Goal: Task Accomplishment & Management: Use online tool/utility

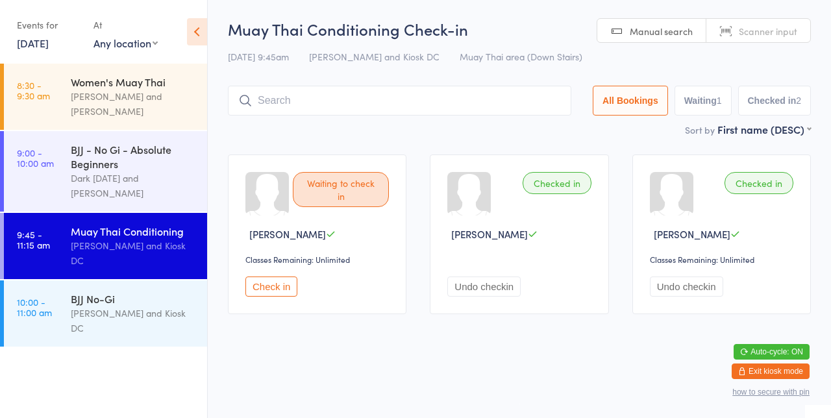
click at [38, 49] on link "[DATE]" at bounding box center [33, 43] width 32 height 14
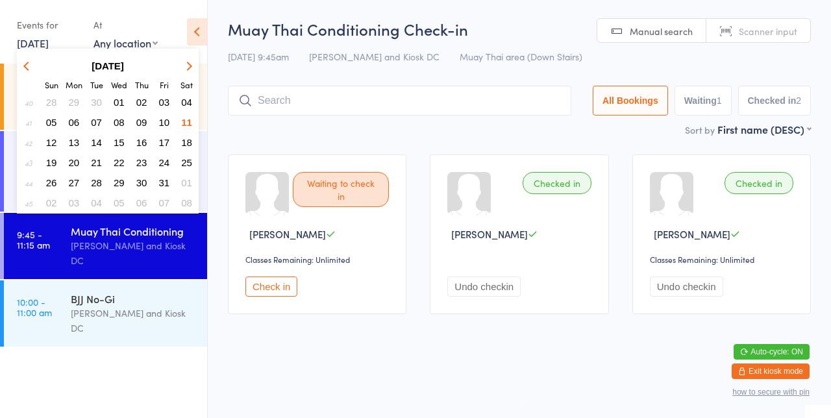
click at [30, 45] on link "[DATE]" at bounding box center [33, 43] width 32 height 14
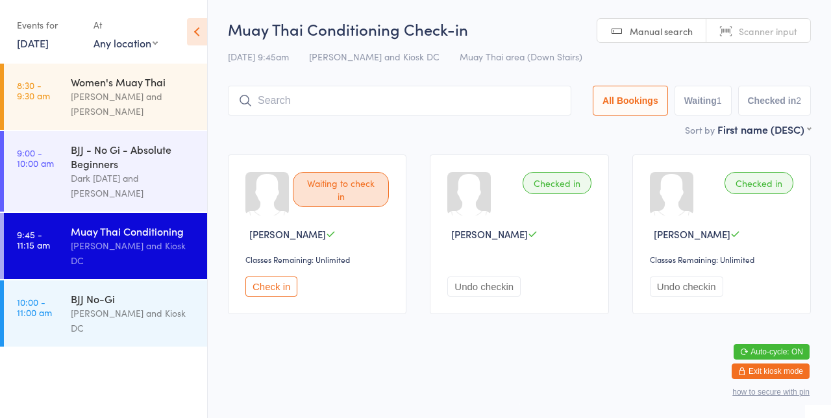
click at [23, 45] on link "[DATE]" at bounding box center [33, 43] width 32 height 14
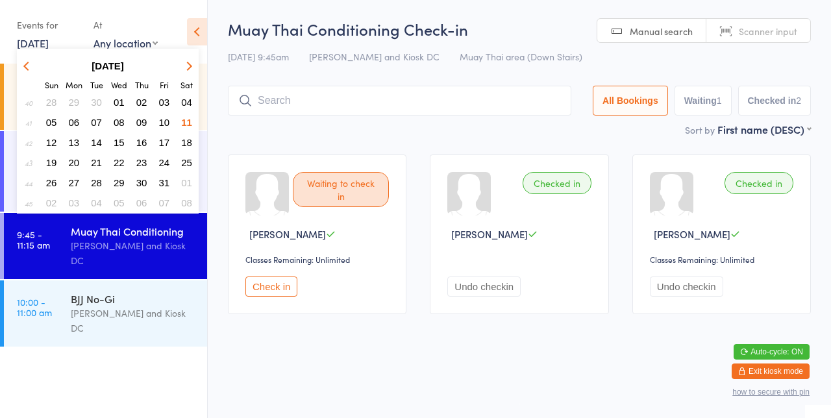
click at [73, 145] on span "13" at bounding box center [74, 142] width 11 height 11
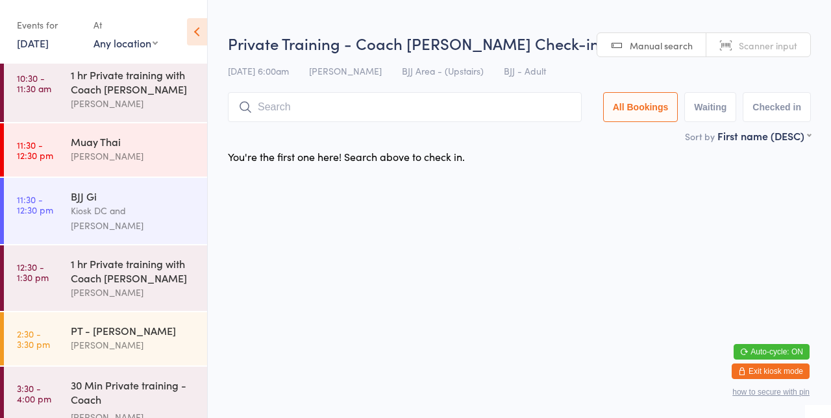
scroll to position [75, 0]
click at [44, 151] on time "11:30 - 12:30 pm" at bounding box center [35, 148] width 36 height 21
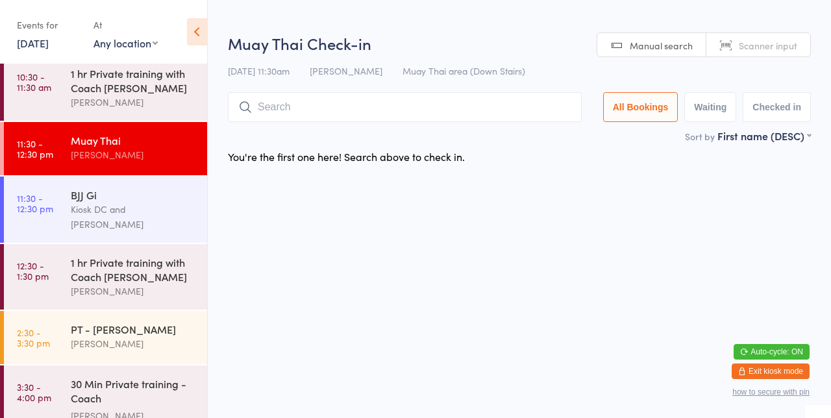
click at [97, 152] on div "[PERSON_NAME]" at bounding box center [133, 154] width 125 height 15
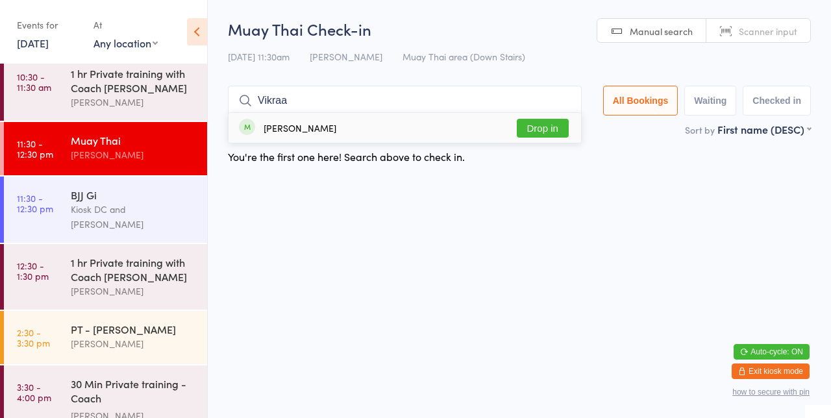
type input "Vikraa"
click at [554, 131] on button "Drop in" at bounding box center [543, 128] width 52 height 19
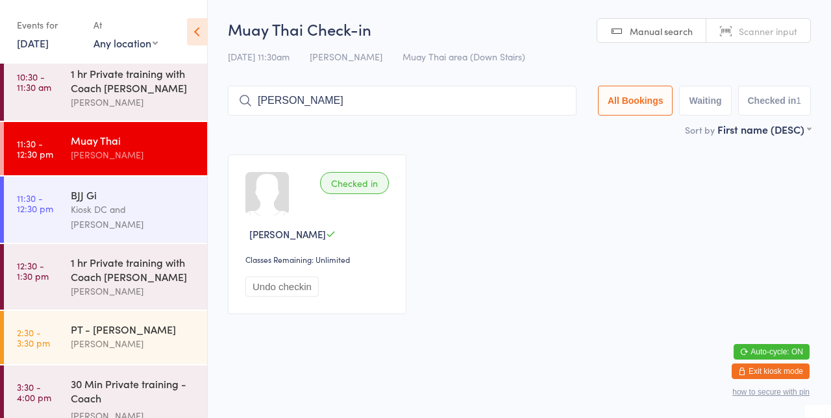
type input "[PERSON_NAME]"
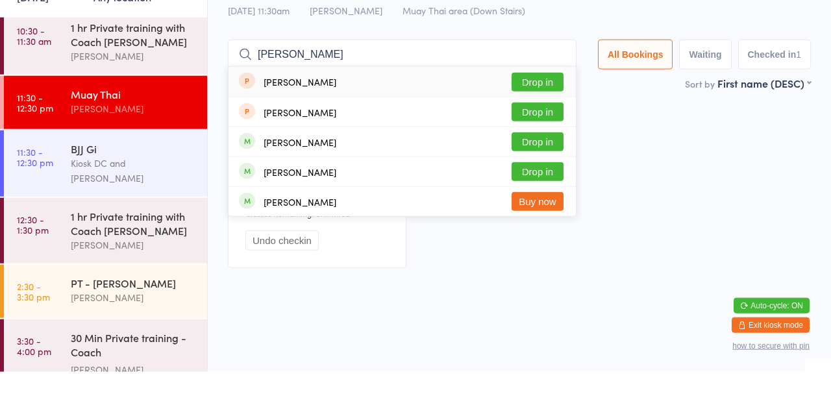
click at [555, 191] on button "Drop in" at bounding box center [538, 188] width 52 height 19
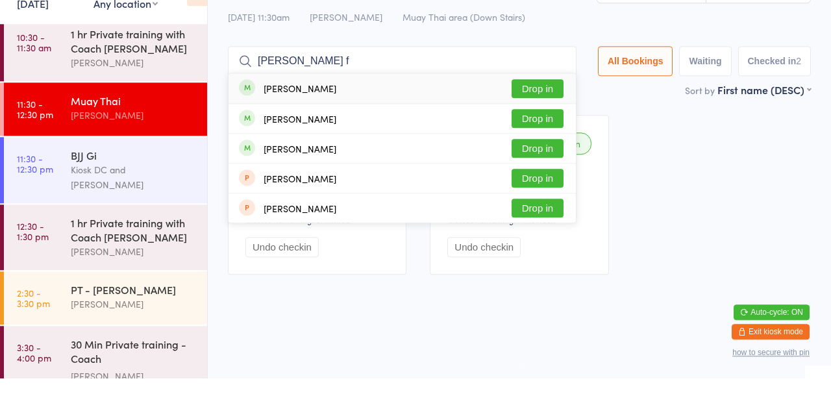
type input "[PERSON_NAME] f"
click at [542, 131] on button "Drop in" at bounding box center [538, 128] width 52 height 19
